Goal: Transaction & Acquisition: Purchase product/service

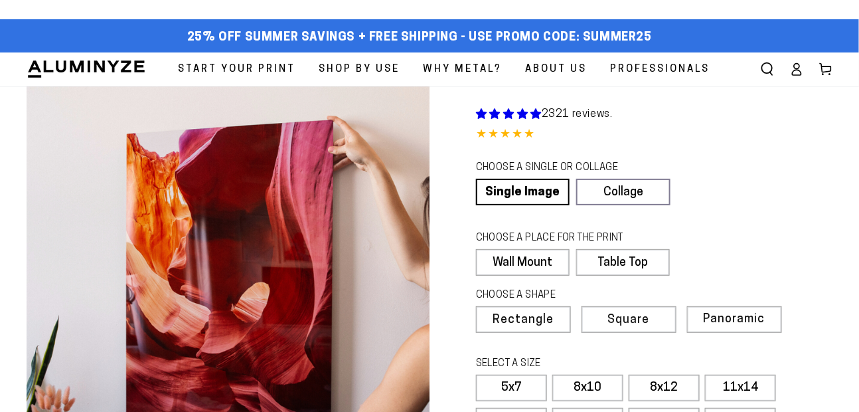
select select "**********"
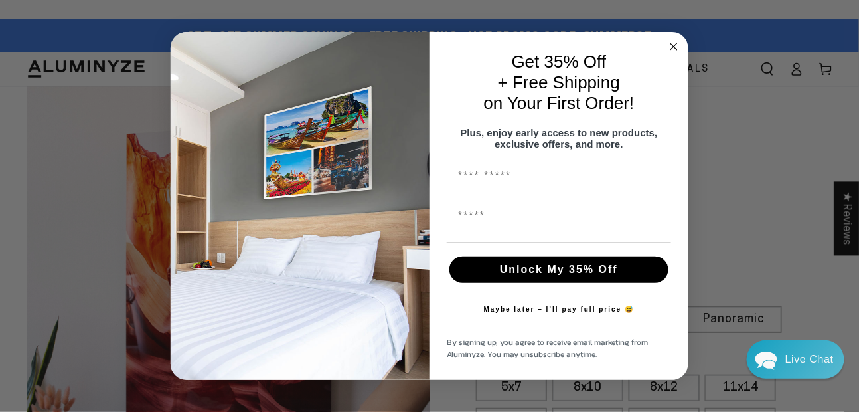
click at [675, 43] on icon "Close dialog" at bounding box center [674, 46] width 7 height 7
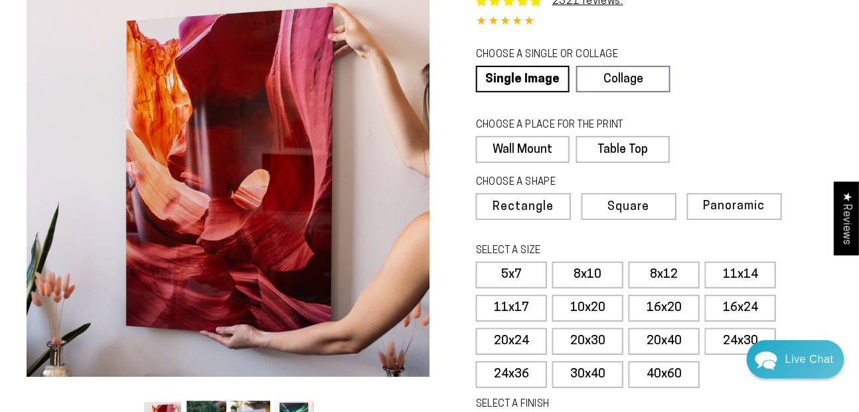
scroll to position [111, 0]
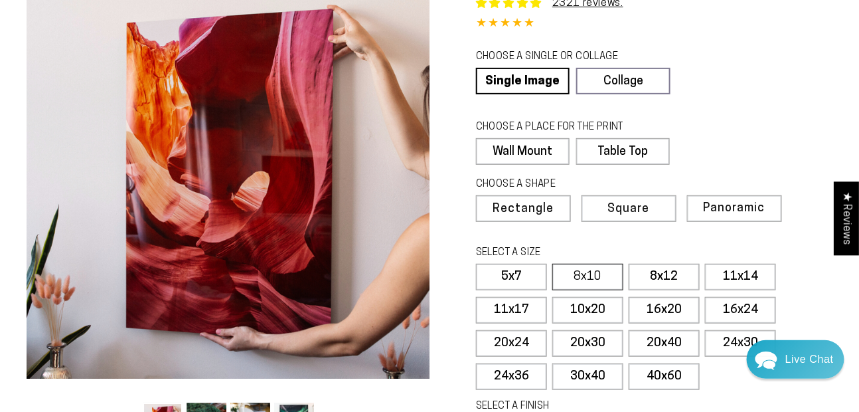
click at [591, 276] on label "8x10" at bounding box center [587, 277] width 71 height 27
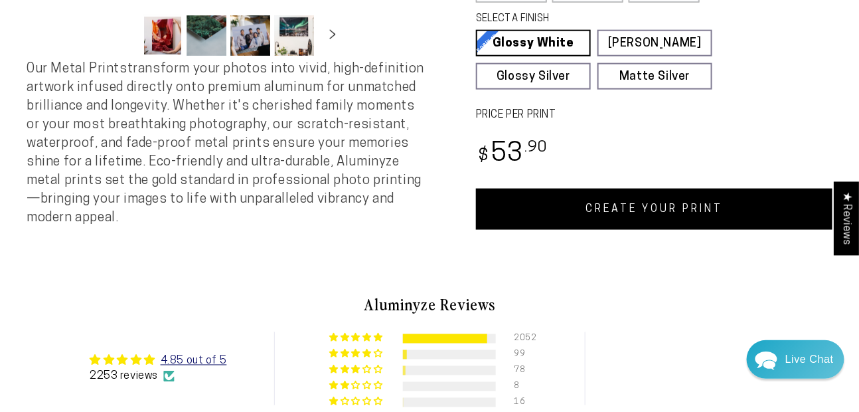
scroll to position [501, 0]
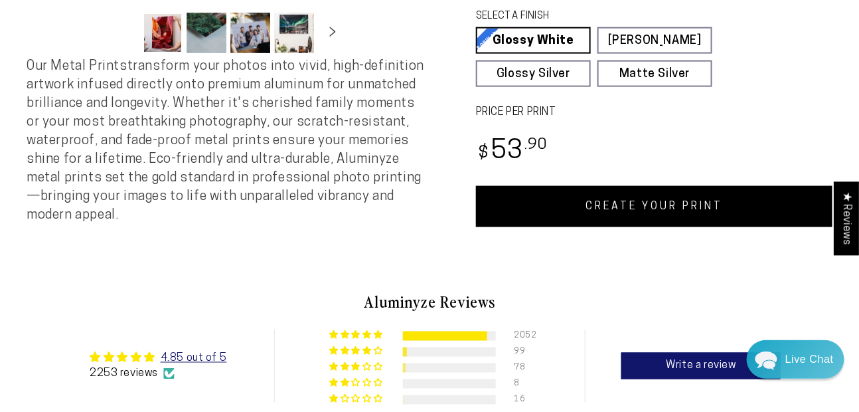
click at [637, 205] on link "CREATE YOUR PRINT" at bounding box center [654, 206] width 357 height 41
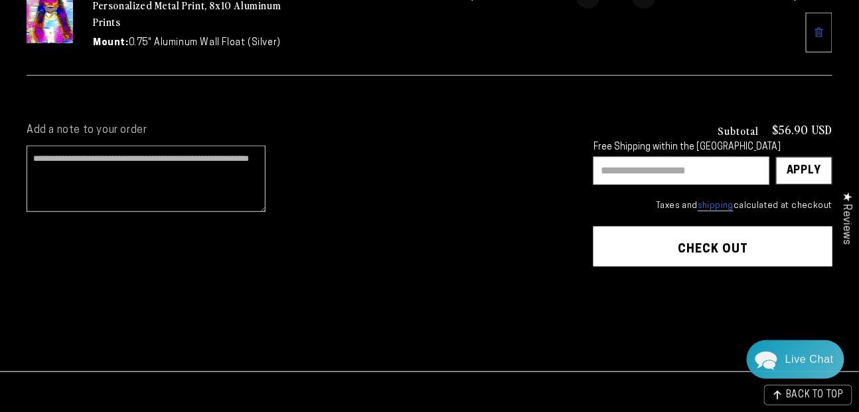
scroll to position [228, 0]
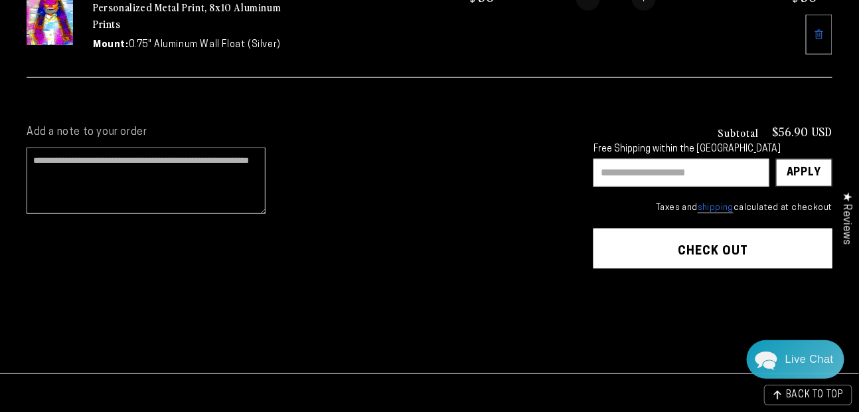
click at [611, 174] on input "text" at bounding box center [682, 173] width 176 height 28
paste input "**********"
type input "**********"
click at [803, 175] on div "Apply" at bounding box center [804, 172] width 35 height 27
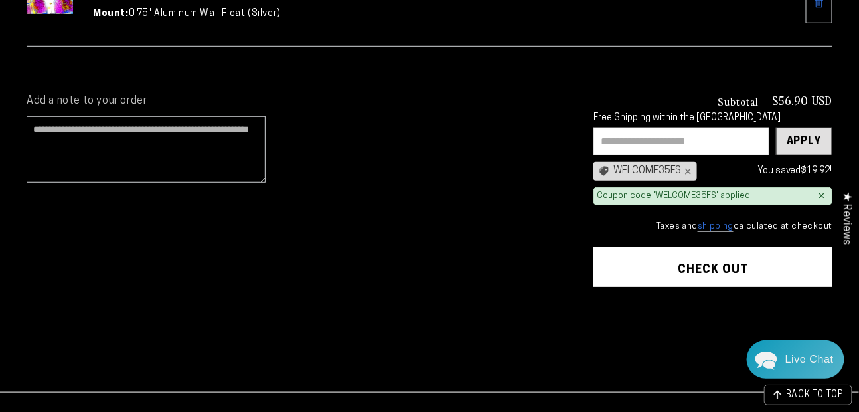
scroll to position [264, 0]
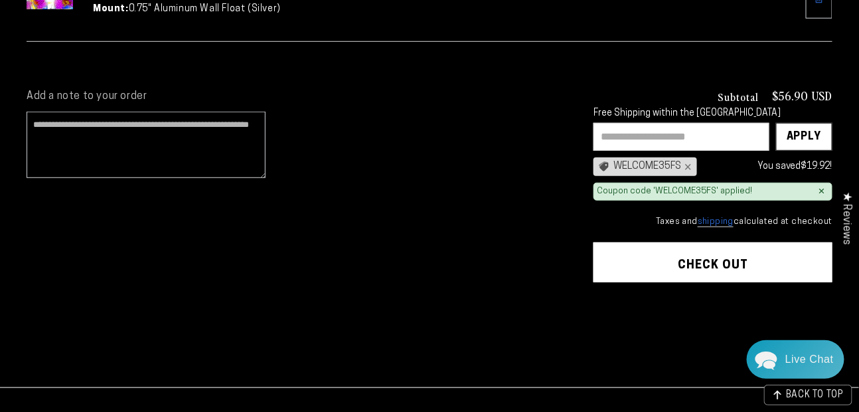
click at [720, 219] on link "shipping" at bounding box center [716, 222] width 36 height 10
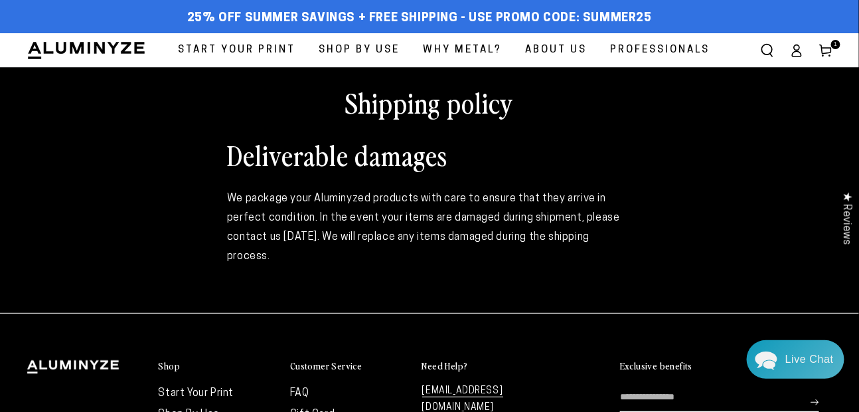
click at [825, 47] on use at bounding box center [825, 50] width 11 height 12
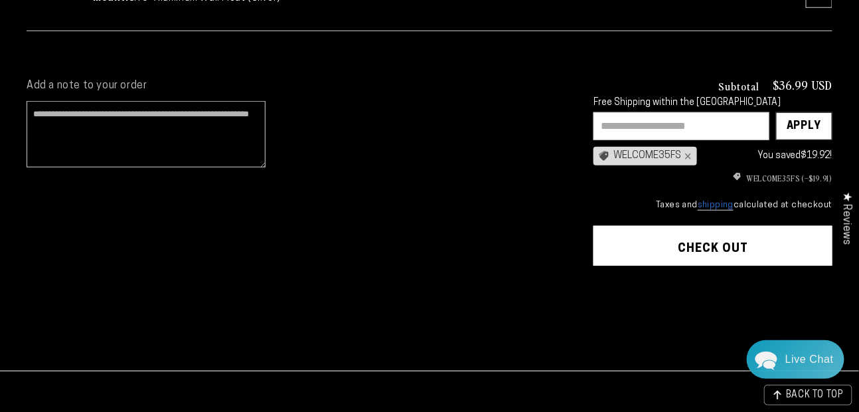
scroll to position [276, 0]
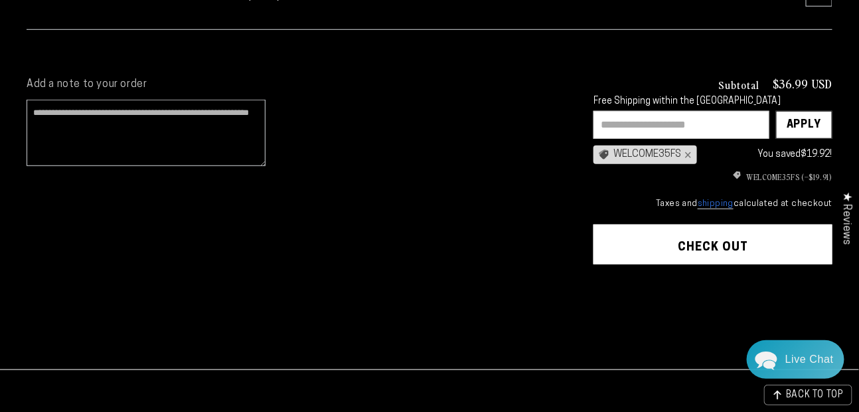
click at [715, 242] on button "Check out" at bounding box center [713, 244] width 239 height 40
